Goal: Task Accomplishment & Management: Manage account settings

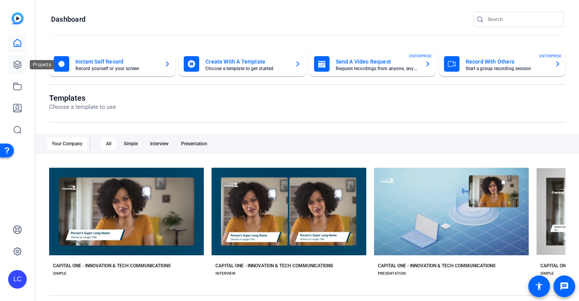
click at [13, 63] on icon at bounding box center [17, 64] width 9 height 9
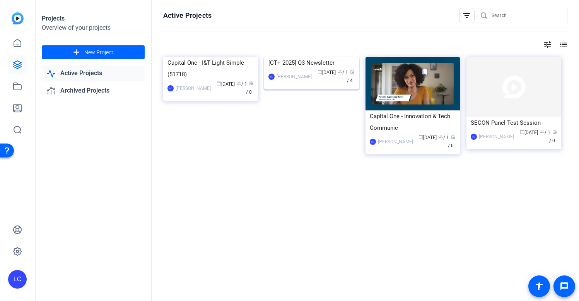
click at [330, 68] on div "[CT+ 2025] Q3 Newsletter" at bounding box center [311, 63] width 86 height 12
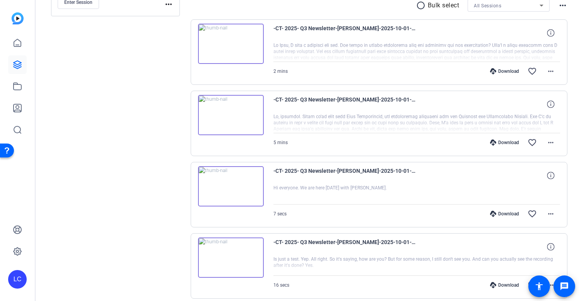
scroll to position [183, 0]
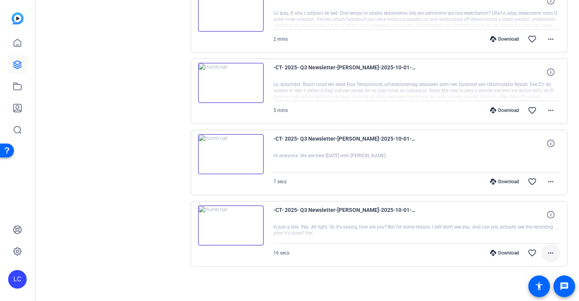
click at [554, 252] on mat-icon "more_horiz" at bounding box center [550, 252] width 9 height 9
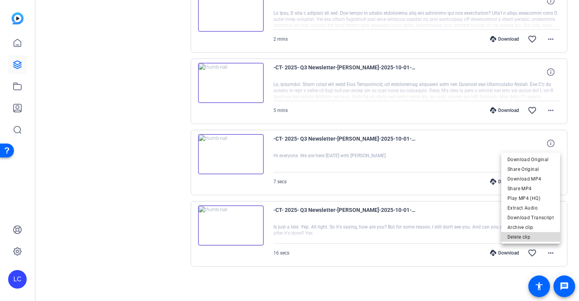
click at [542, 237] on span "Delete clip" at bounding box center [531, 236] width 46 height 9
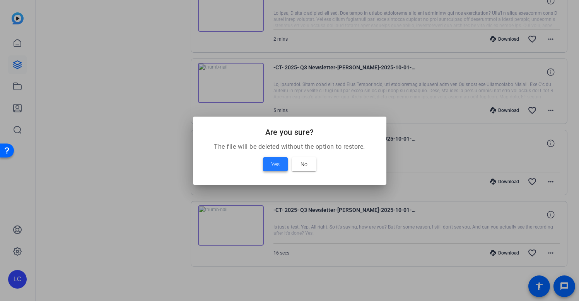
click at [279, 164] on span "Yes" at bounding box center [275, 163] width 9 height 9
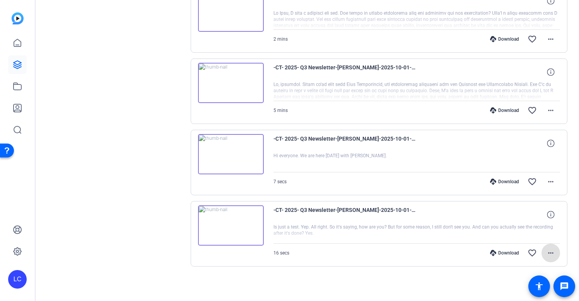
scroll to position [112, 0]
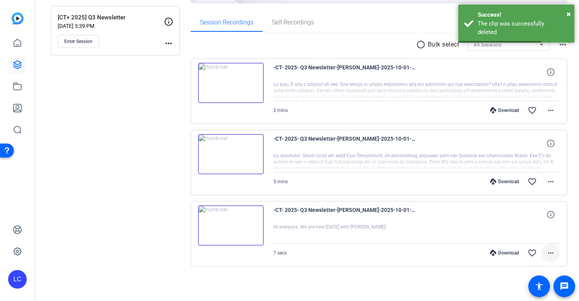
click at [552, 254] on mat-icon "more_horiz" at bounding box center [550, 252] width 9 height 9
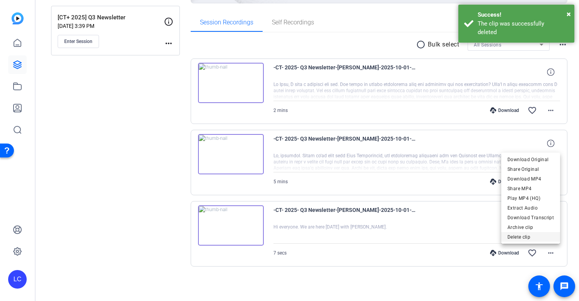
click at [536, 238] on span "Delete clip" at bounding box center [531, 236] width 46 height 9
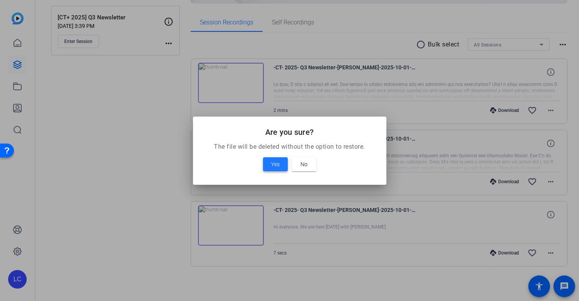
click at [274, 162] on span "Yes" at bounding box center [275, 163] width 9 height 9
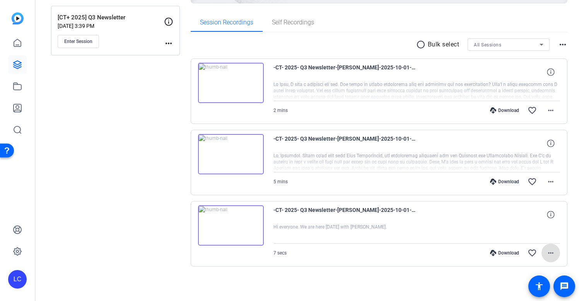
scroll to position [41, 0]
